Goal: Task Accomplishment & Management: Manage account settings

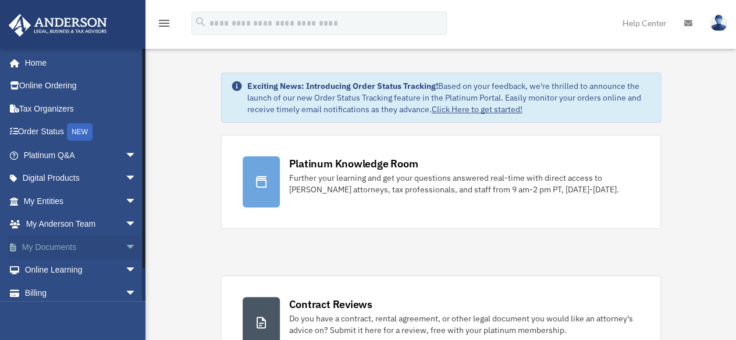
click at [125, 249] on span "arrow_drop_down" at bounding box center [136, 248] width 23 height 24
click at [52, 265] on link "Box" at bounding box center [85, 270] width 138 height 23
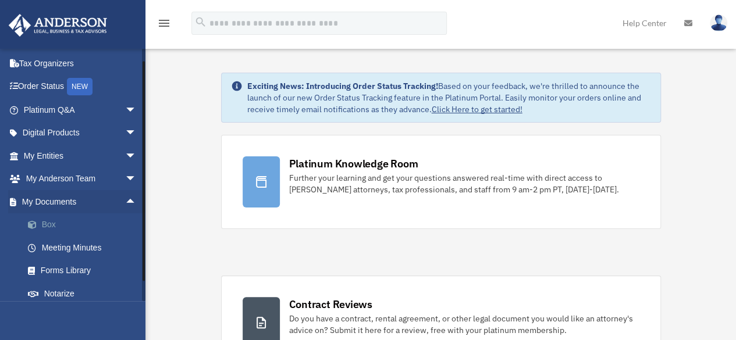
scroll to position [50, 0]
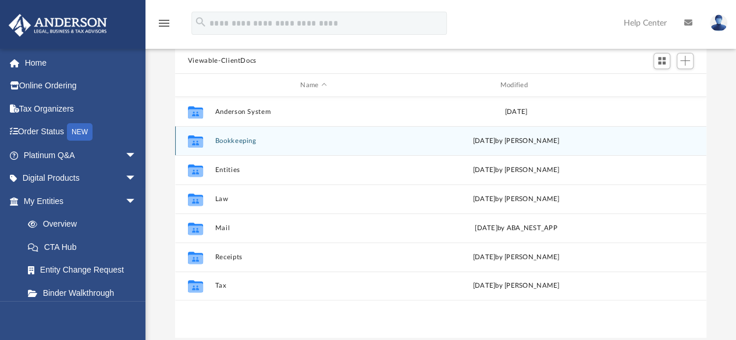
scroll to position [107, 0]
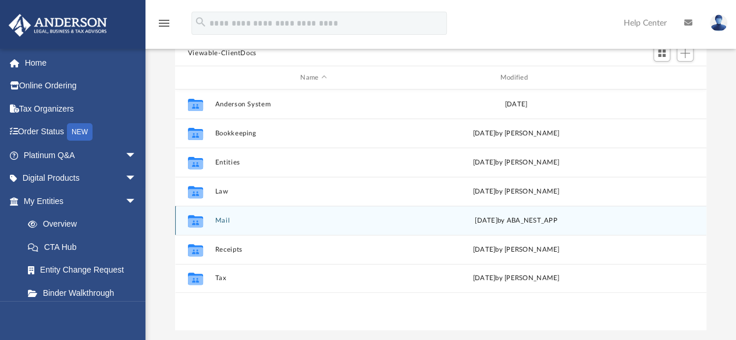
click at [225, 219] on button "Mail" at bounding box center [313, 221] width 197 height 8
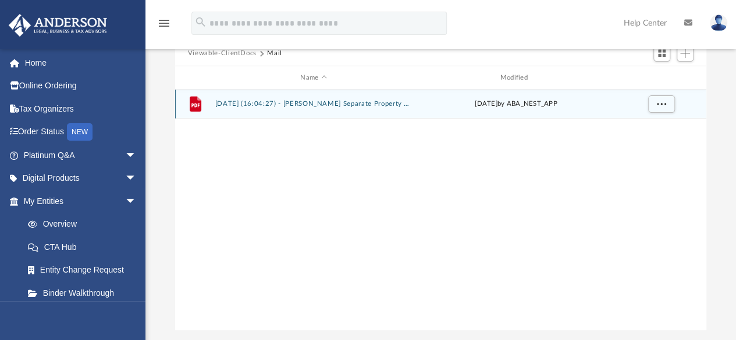
click at [337, 105] on button "[DATE] (16:04:27) - [PERSON_NAME] Separate Property Trust, dated [DATE] - Mail.…" at bounding box center [313, 105] width 197 height 8
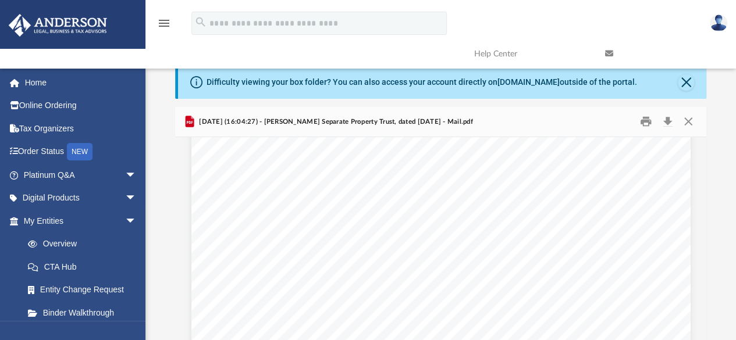
scroll to position [123, 0]
click at [665, 126] on button "Download" at bounding box center [667, 122] width 21 height 18
click at [687, 83] on button "Close" at bounding box center [686, 82] width 16 height 16
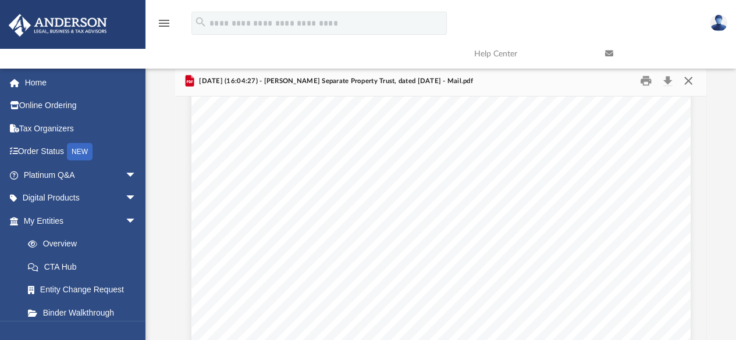
click at [689, 81] on button "Close" at bounding box center [688, 81] width 21 height 18
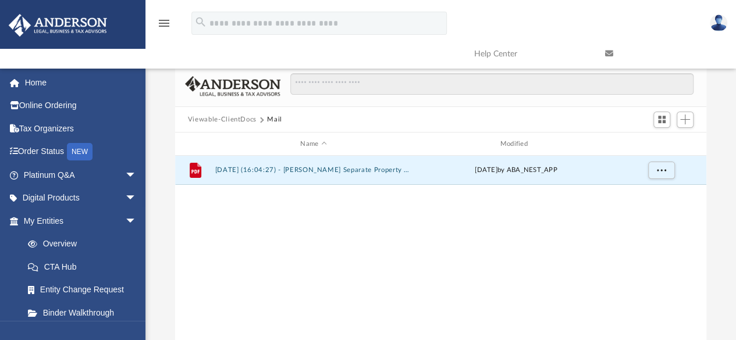
click at [226, 116] on button "Viewable-ClientDocs" at bounding box center [222, 120] width 69 height 10
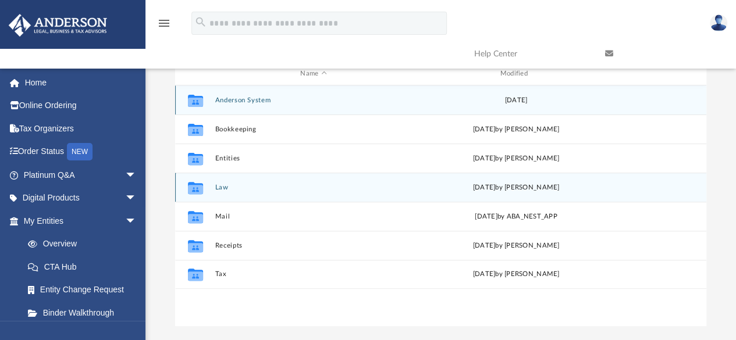
scroll to position [71, 0]
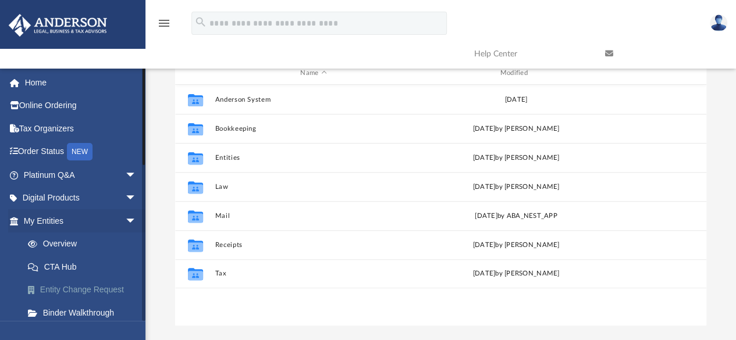
click at [94, 290] on link "Entity Change Request" at bounding box center [85, 290] width 138 height 23
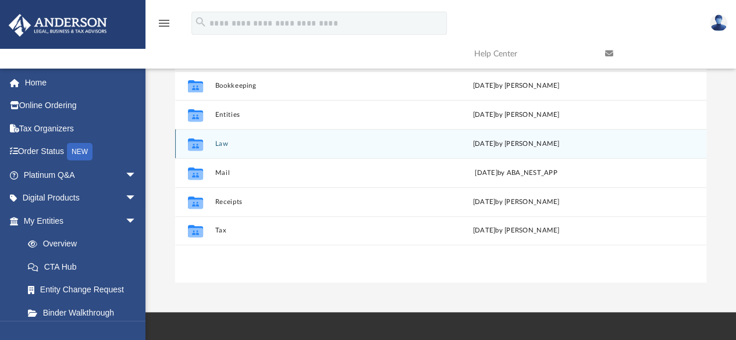
scroll to position [119, 0]
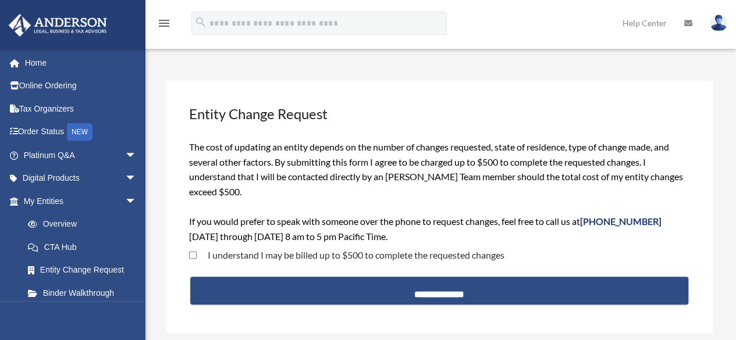
scroll to position [7, 0]
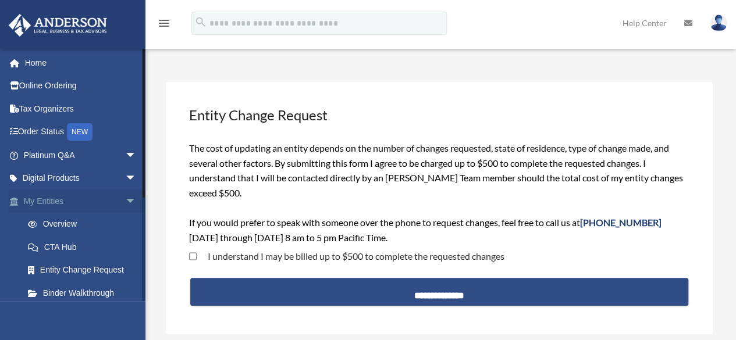
click at [125, 204] on span "arrow_drop_down" at bounding box center [136, 202] width 23 height 24
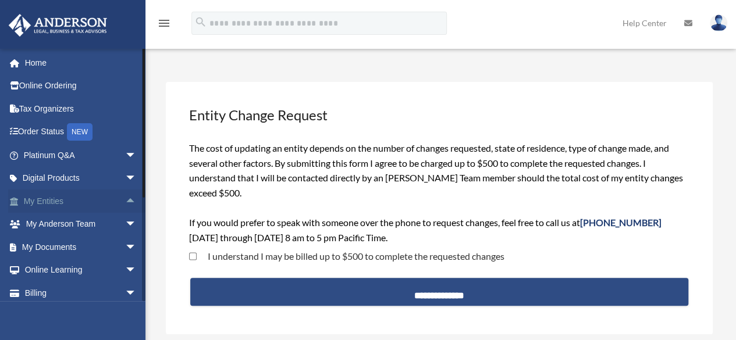
click at [65, 199] on link "My Entities arrow_drop_up" at bounding box center [81, 201] width 146 height 23
click at [125, 201] on span "arrow_drop_up" at bounding box center [136, 202] width 23 height 24
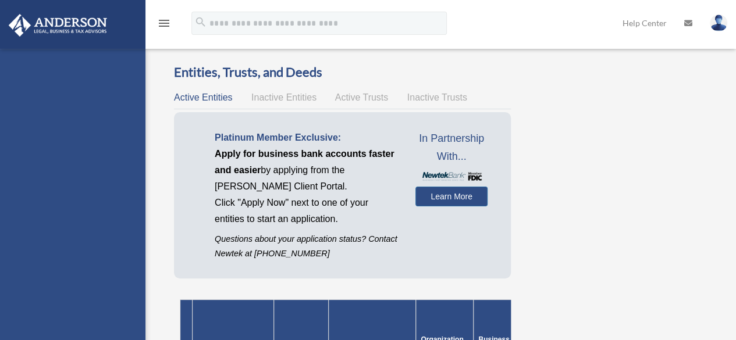
click at [120, 201] on div "ainbr88@gmail.com Sign Out ainbr88@gmail.com Home Online Ordering Tax Organizer…" at bounding box center [73, 219] width 146 height 340
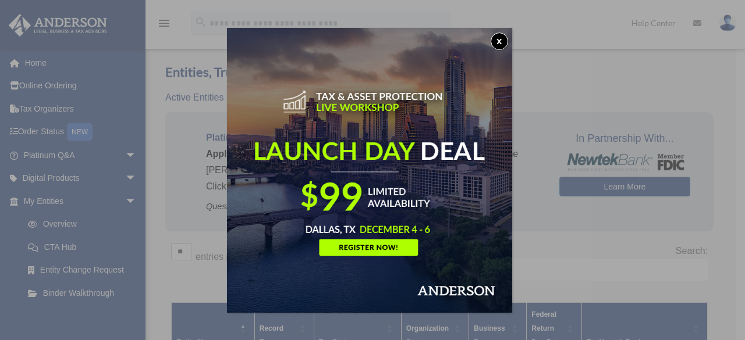
click at [504, 36] on button "x" at bounding box center [499, 41] width 17 height 17
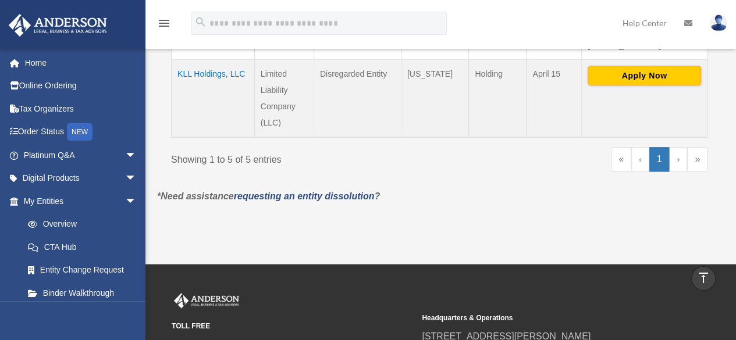
scroll to position [675, 0]
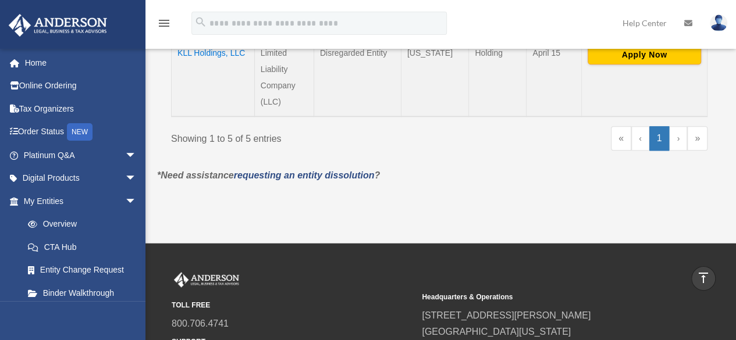
click at [720, 25] on img at bounding box center [718, 23] width 17 height 17
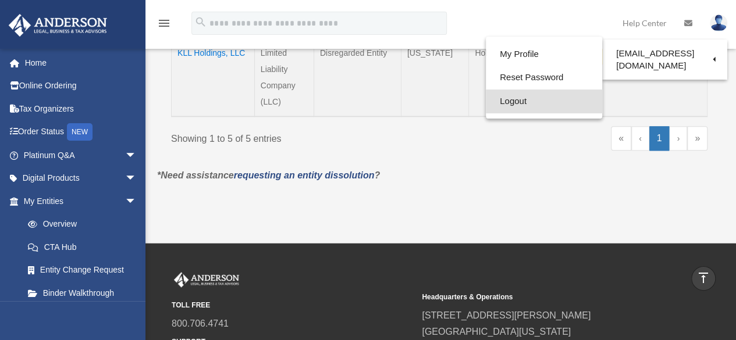
click at [515, 102] on link "Logout" at bounding box center [544, 102] width 116 height 24
